Goal: Use online tool/utility: Use online tool/utility

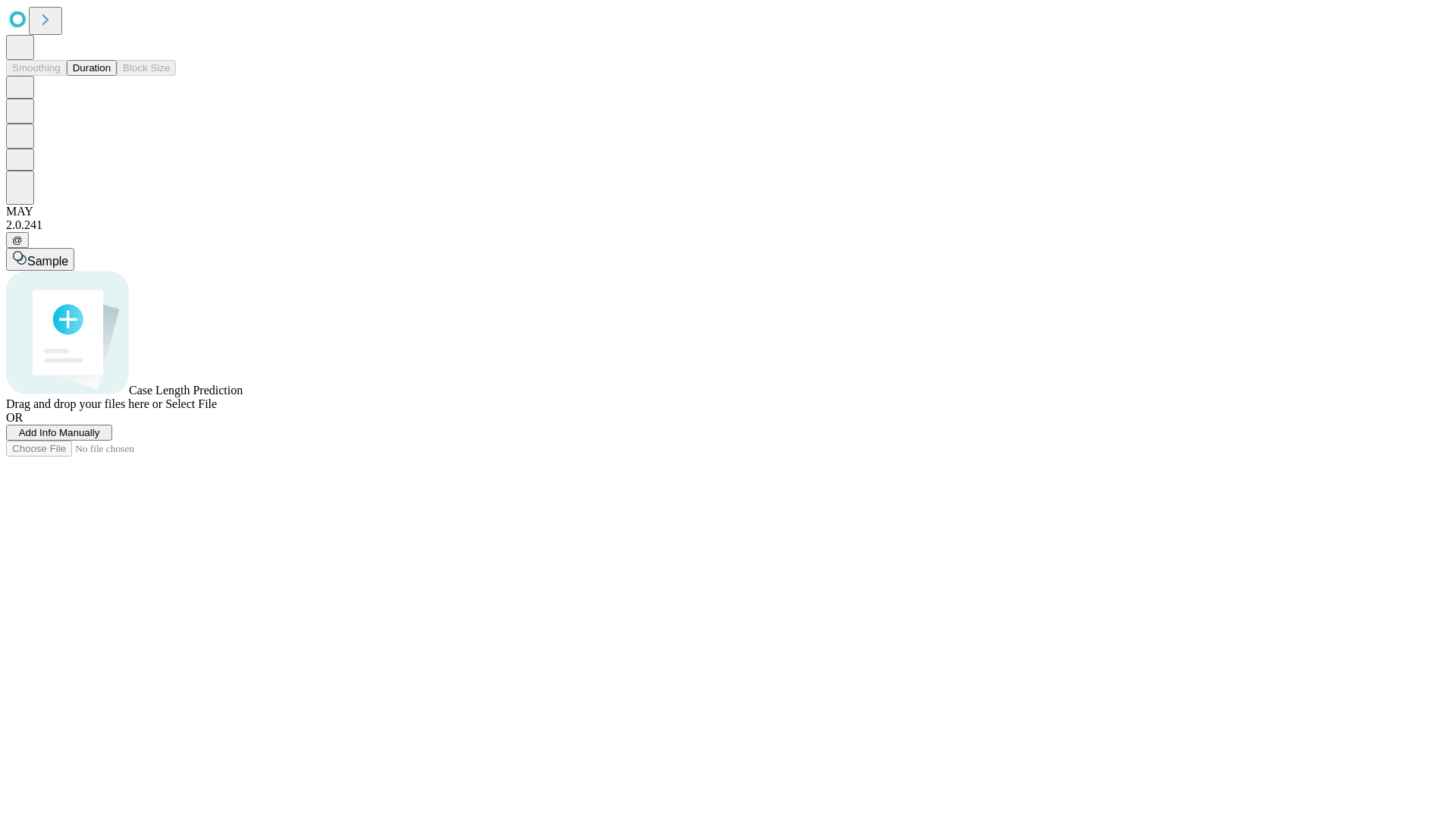
click at [217, 410] on span "Select File" at bounding box center [191, 403] width 52 height 13
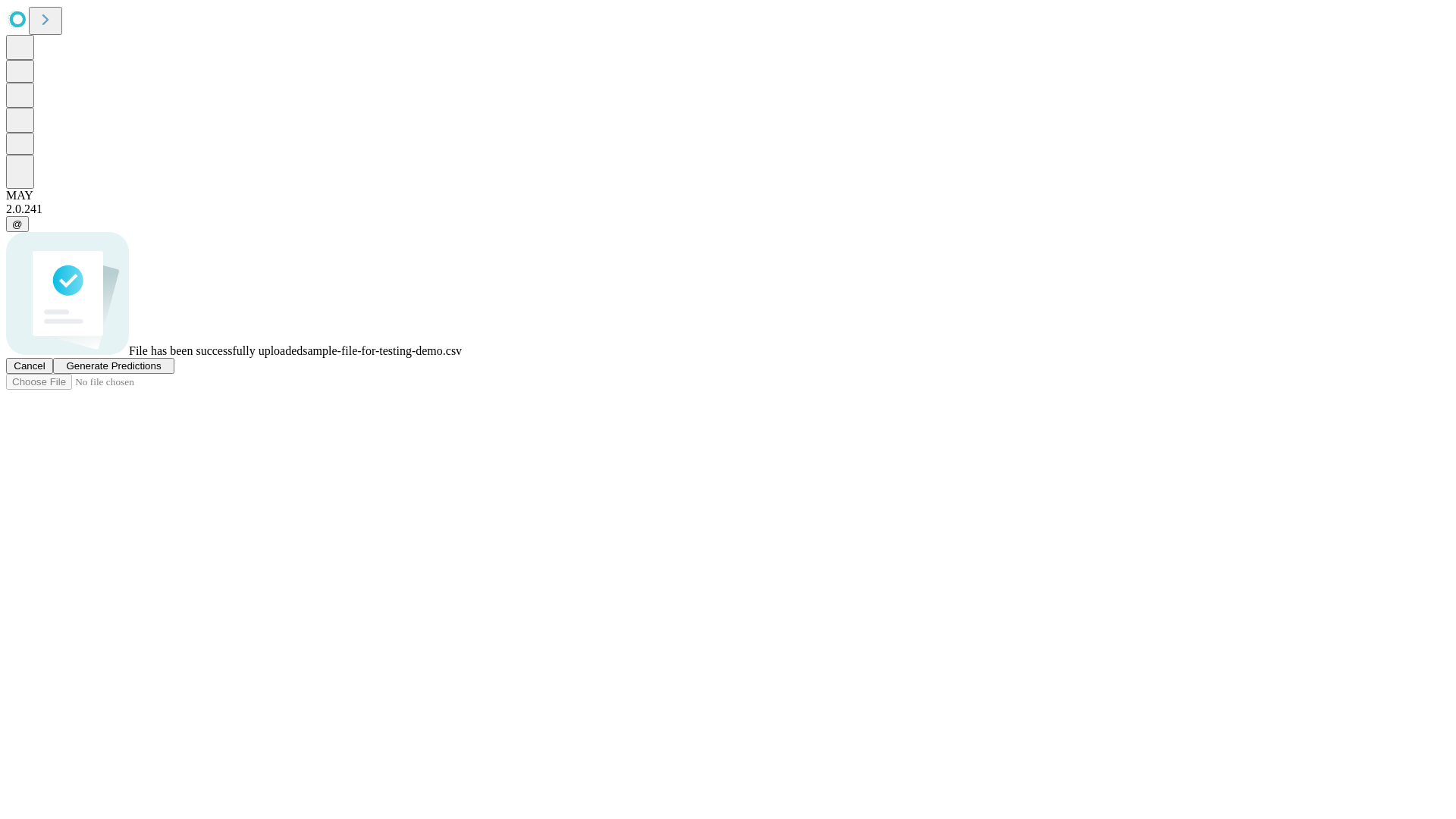
click at [161, 371] on span "Generate Predictions" at bounding box center [113, 366] width 95 height 12
